Goal: Task Accomplishment & Management: Manage account settings

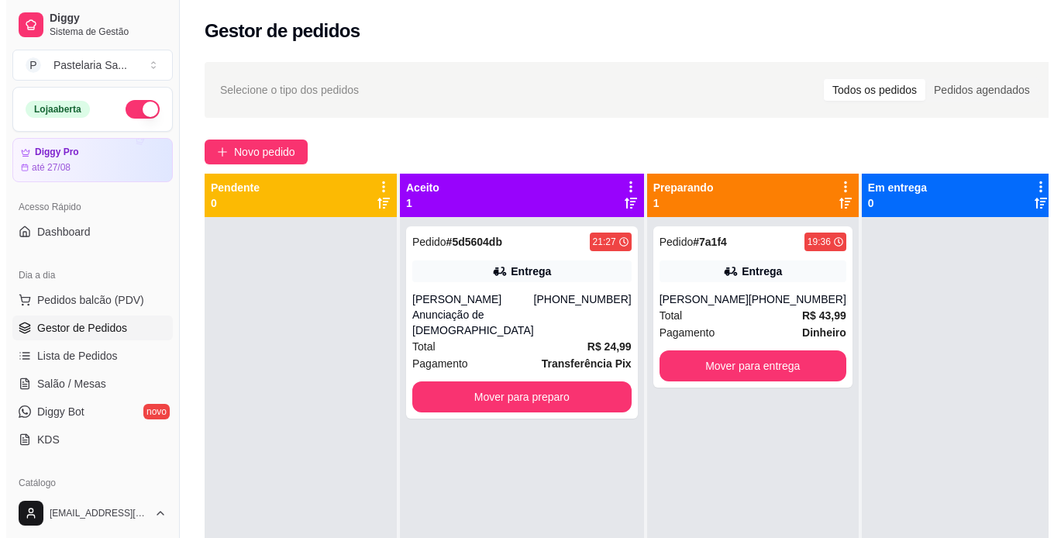
scroll to position [78, 0]
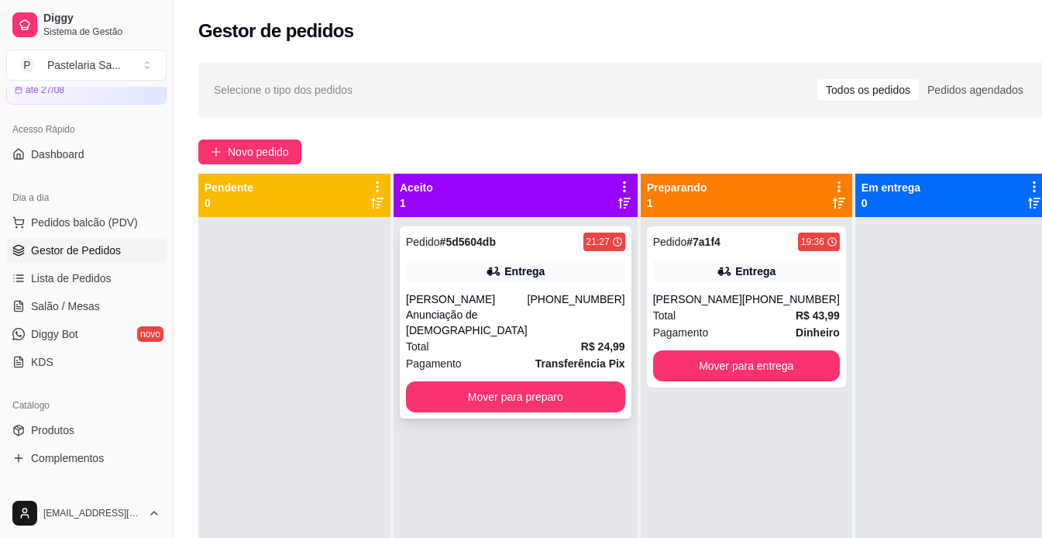
click at [465, 308] on div "[PERSON_NAME] Anunciação de [DEMOGRAPHIC_DATA]" at bounding box center [467, 314] width 122 height 47
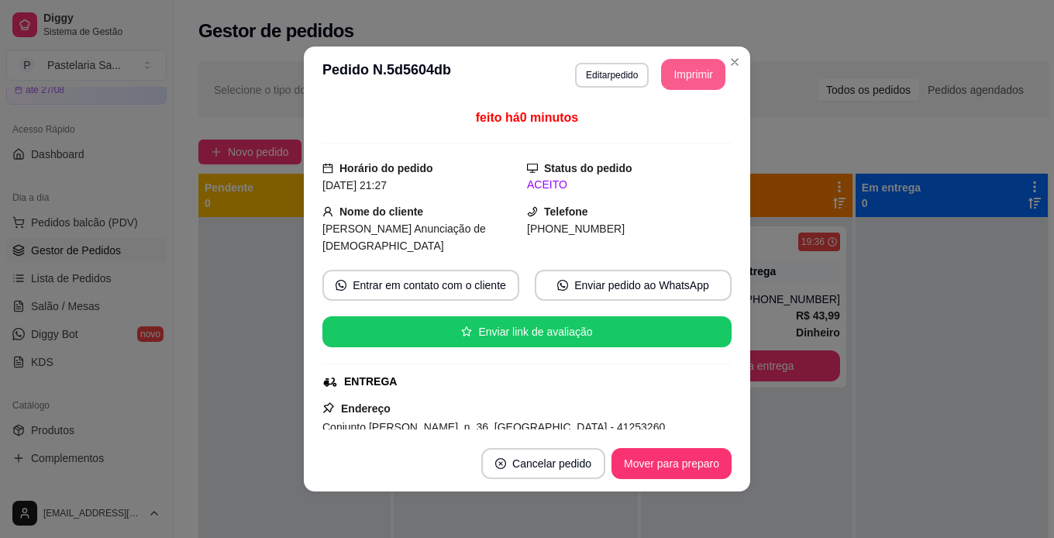
click at [683, 79] on button "Imprimir" at bounding box center [693, 74] width 64 height 31
click at [677, 466] on button "Mover para preparo" at bounding box center [672, 463] width 120 height 31
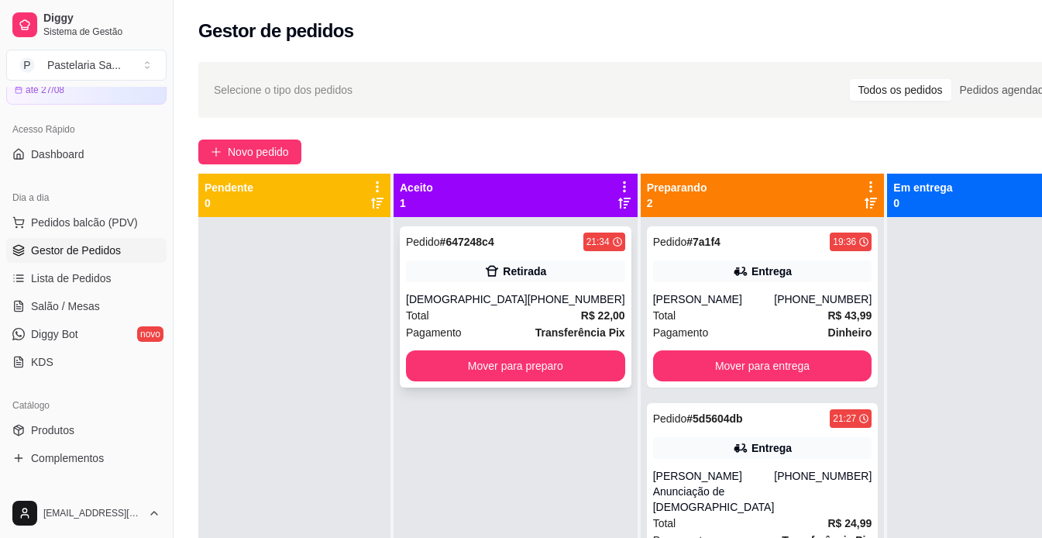
click at [528, 306] on div "[PHONE_NUMBER]" at bounding box center [577, 299] width 98 height 16
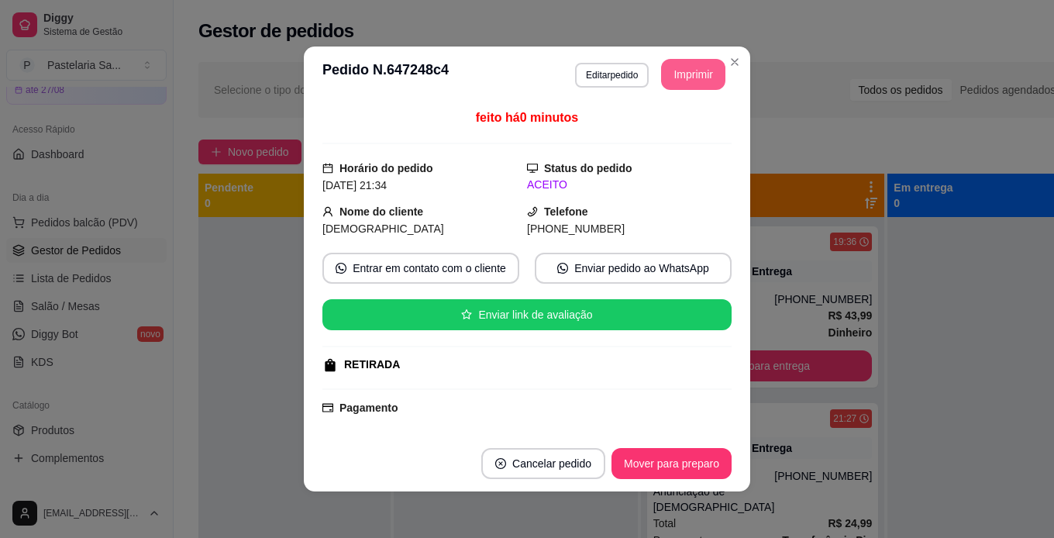
click at [685, 74] on button "Imprimir" at bounding box center [693, 74] width 64 height 31
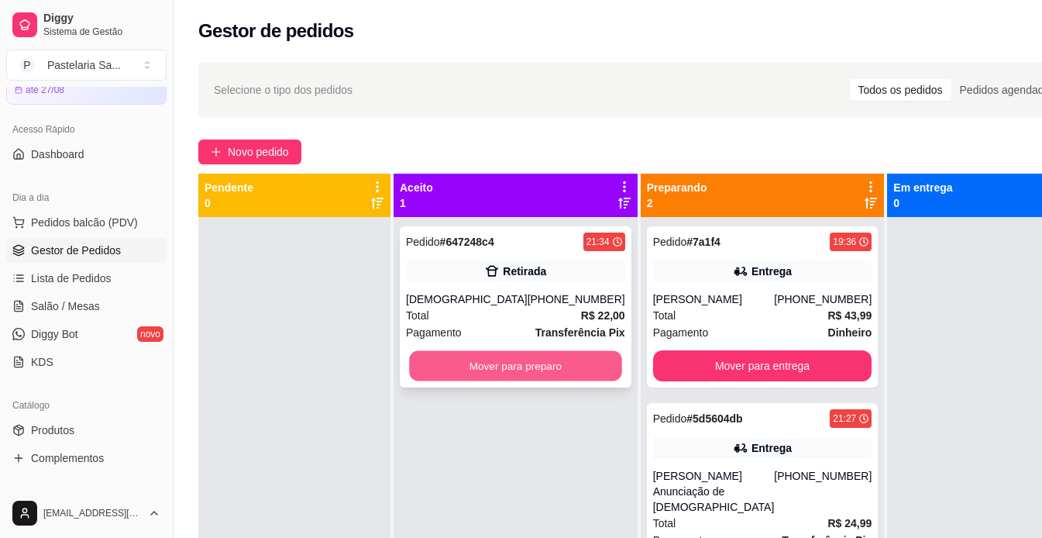
click at [494, 370] on button "Mover para preparo" at bounding box center [515, 366] width 212 height 30
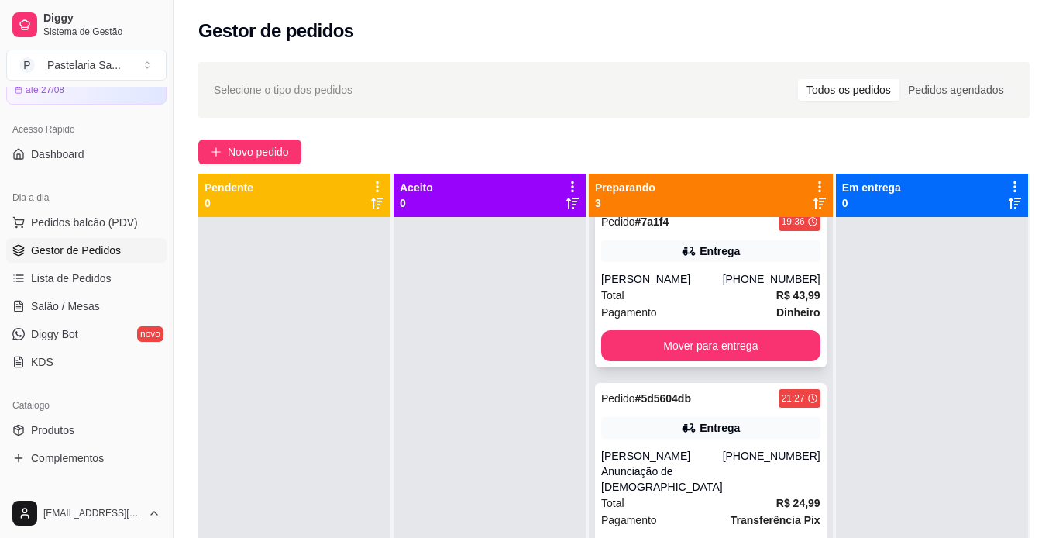
scroll to position [39, 0]
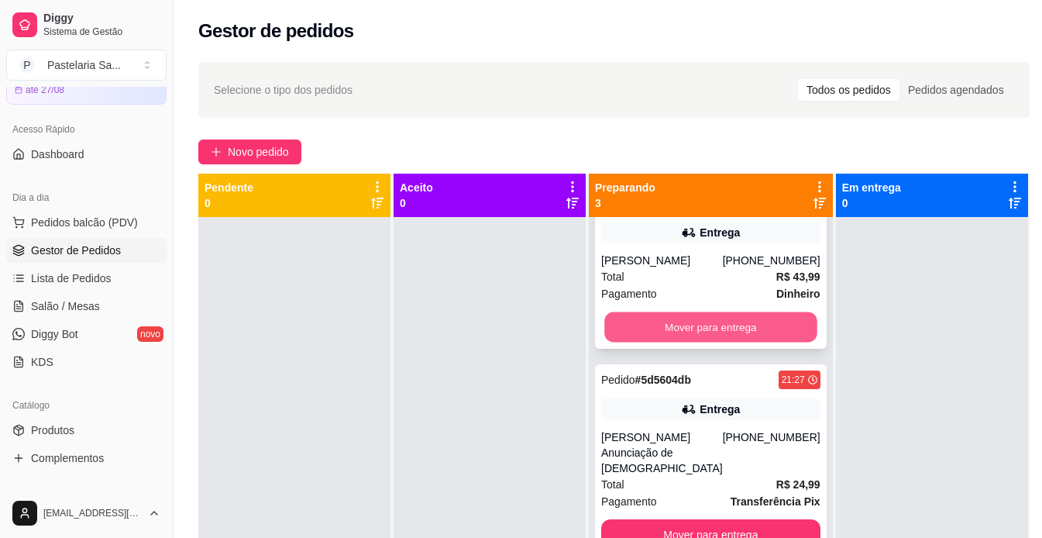
click at [660, 326] on button "Mover para entrega" at bounding box center [711, 327] width 212 height 30
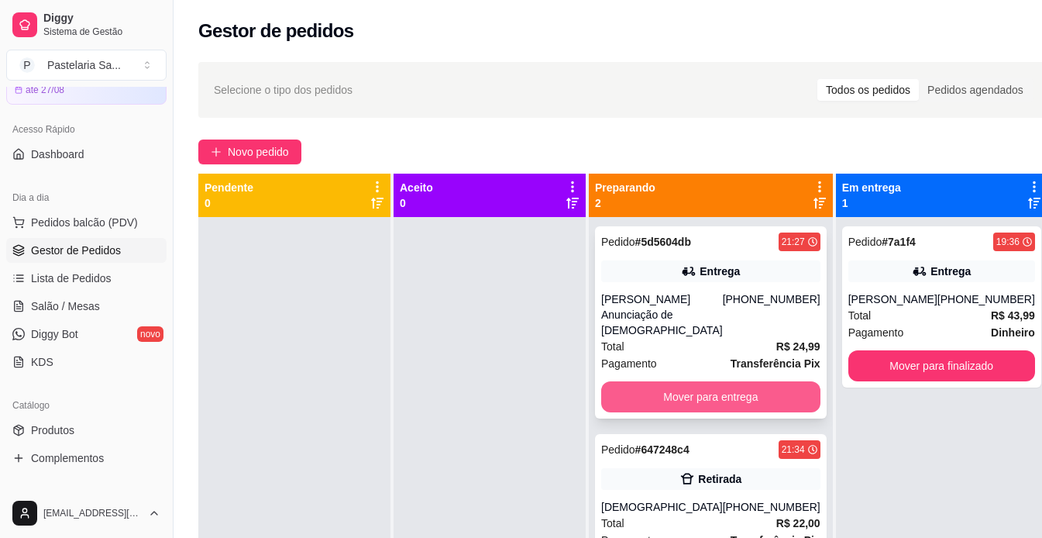
click at [748, 399] on button "Mover para entrega" at bounding box center [710, 396] width 219 height 31
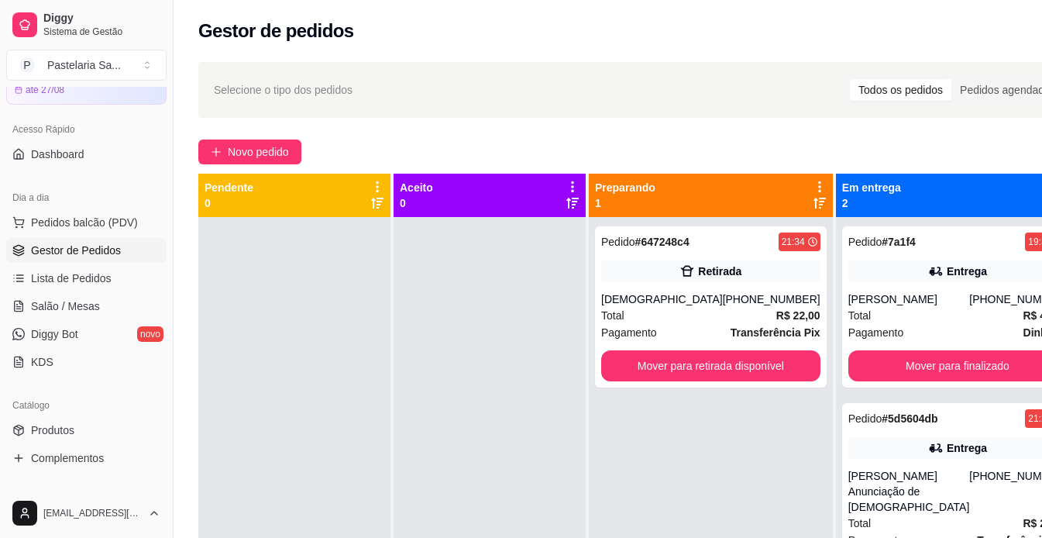
scroll to position [43, 0]
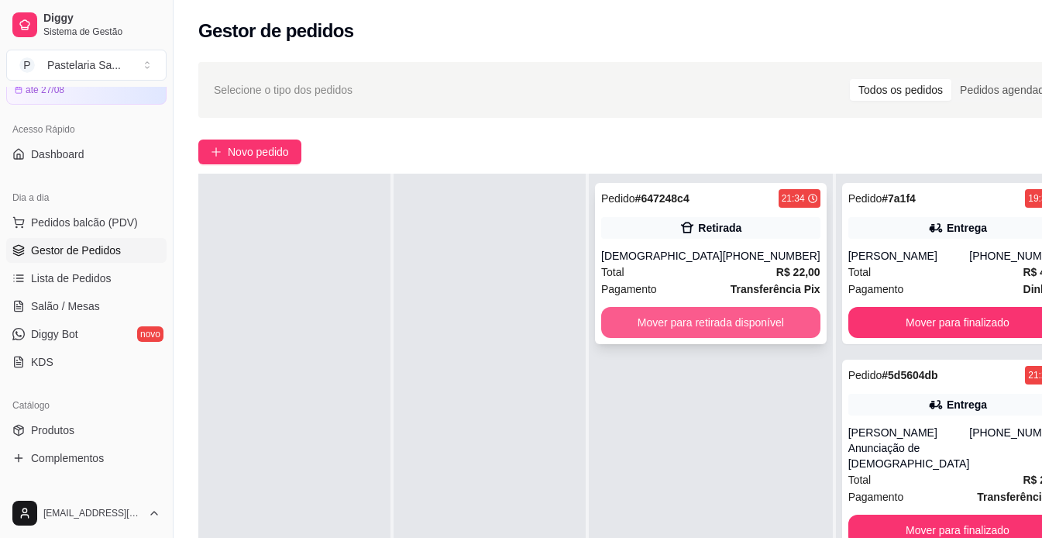
click at [769, 316] on button "Mover para retirada disponível" at bounding box center [710, 322] width 219 height 31
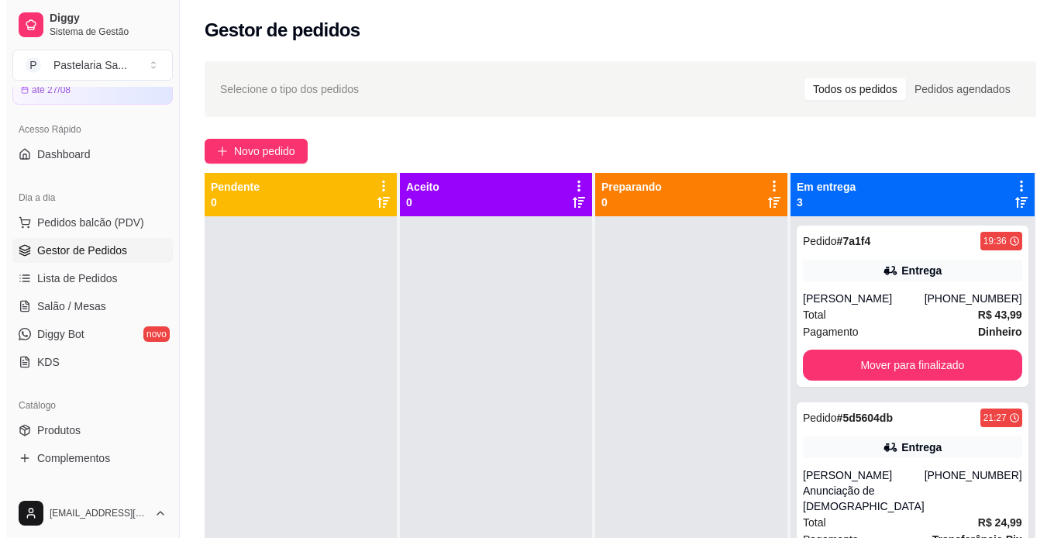
scroll to position [0, 0]
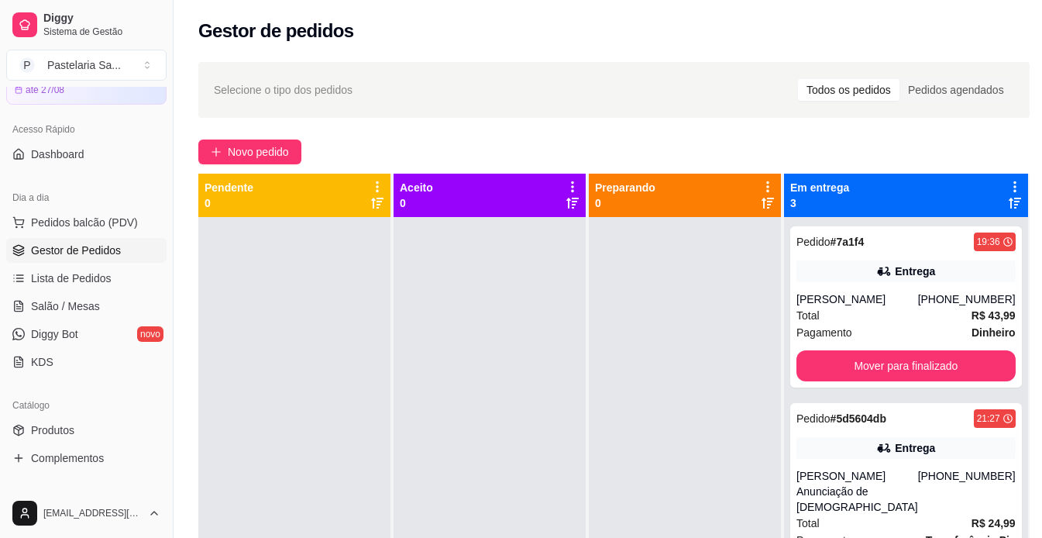
click at [670, 150] on div "Novo pedido" at bounding box center [614, 152] width 832 height 25
drag, startPoint x: 553, startPoint y: 132, endPoint x: 525, endPoint y: 133, distance: 28.7
drag, startPoint x: 525, startPoint y: 133, endPoint x: 472, endPoint y: 135, distance: 52.8
drag, startPoint x: 472, startPoint y: 135, endPoint x: 442, endPoint y: 141, distance: 30.9
click at [451, 137] on div "Selecione o tipo dos pedidos Todos os pedidos Pedidos agendados Novo pedido Pen…" at bounding box center [614, 391] width 881 height 677
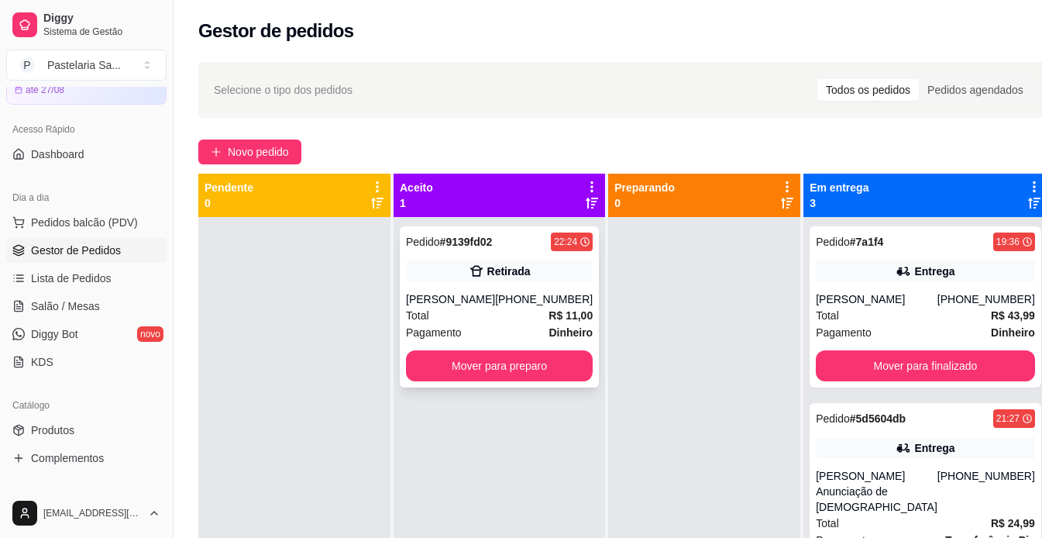
click at [521, 288] on div "Pedido # 9139fd02 22:24 Retirada [PERSON_NAME] [PHONE_NUMBER] Total R$ 11,00 Pa…" at bounding box center [499, 306] width 199 height 161
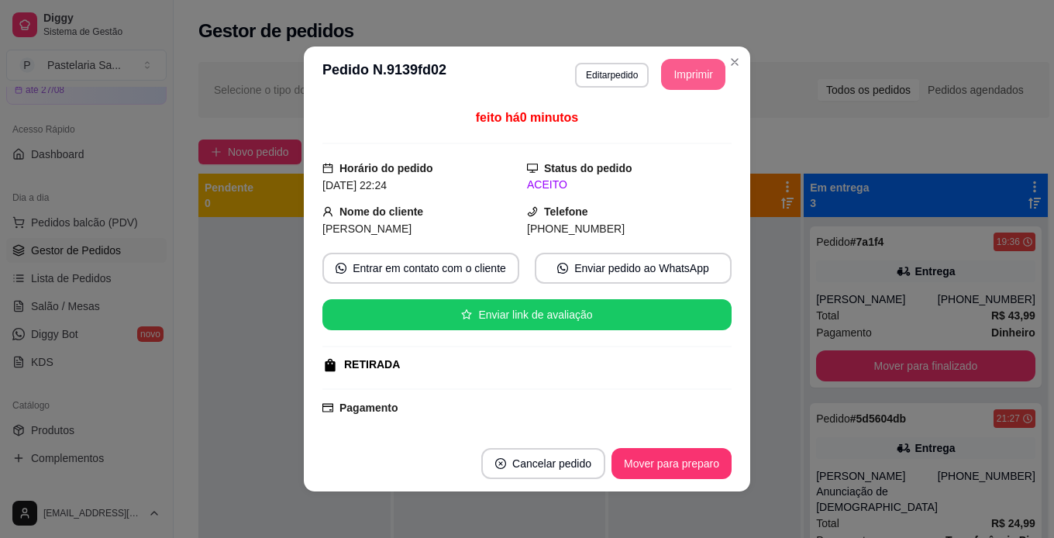
click at [695, 69] on button "Imprimir" at bounding box center [693, 74] width 64 height 31
click at [671, 466] on button "Mover para preparo" at bounding box center [672, 463] width 120 height 31
